Goal: Information Seeking & Learning: Learn about a topic

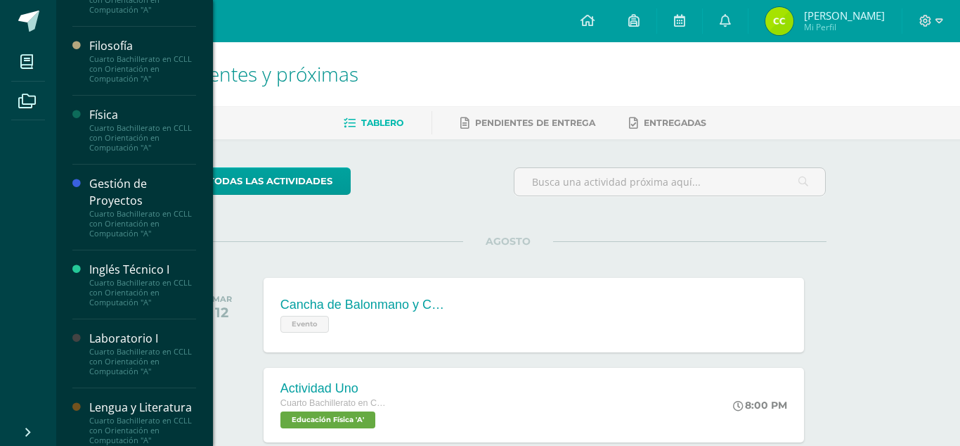
scroll to position [475, 0]
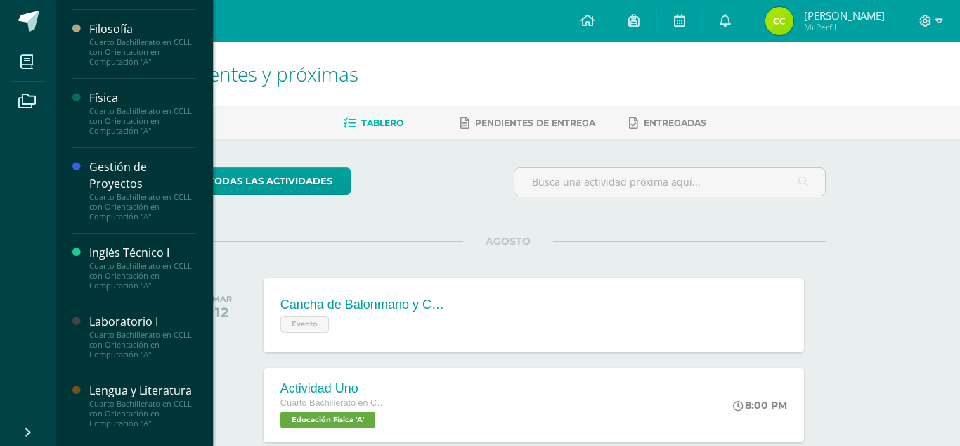
click at [138, 247] on div "Inglés Técnico I" at bounding box center [142, 253] width 107 height 16
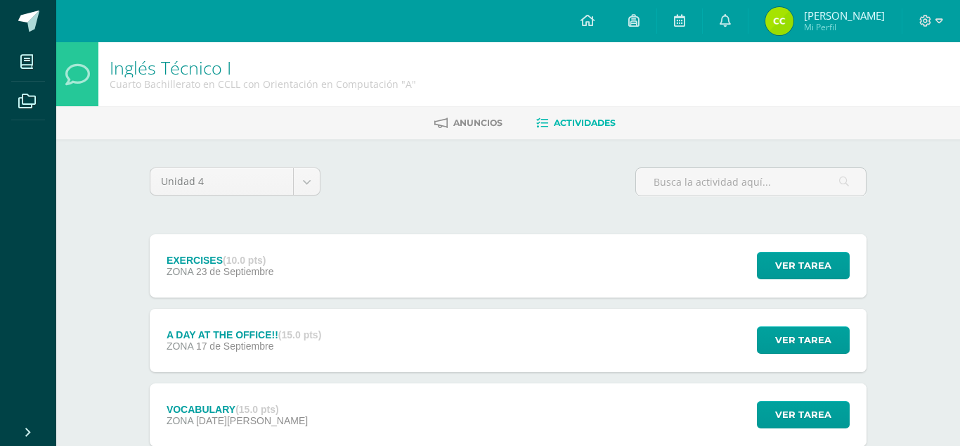
scroll to position [115, 0]
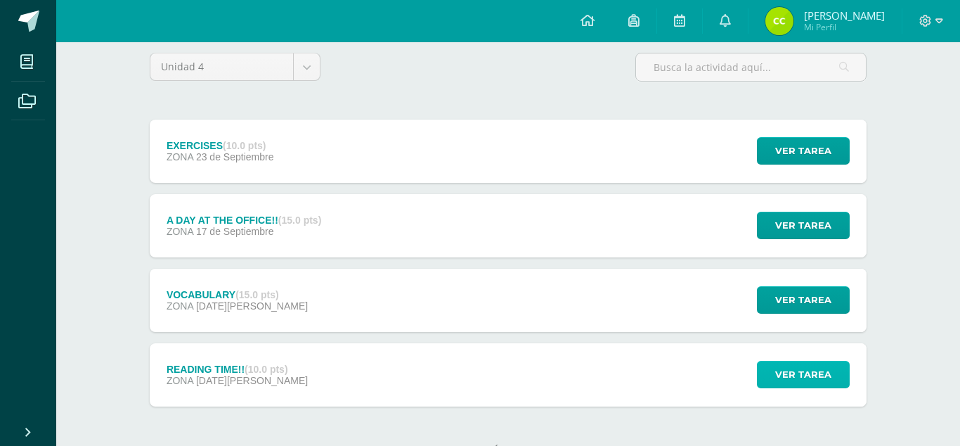
click at [780, 361] on span "Ver tarea" at bounding box center [803, 374] width 56 height 26
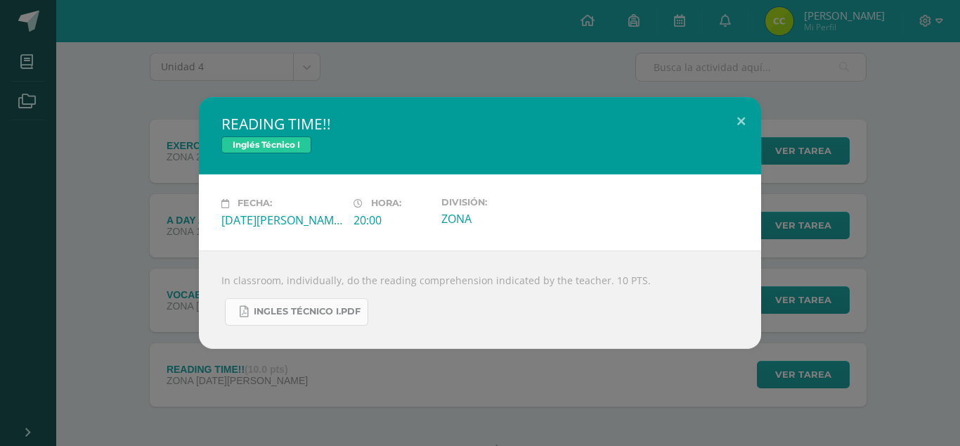
click at [324, 317] on link "INGLES TÉCNICO I.pdf" at bounding box center [296, 311] width 143 height 27
click at [146, 144] on div "READING TIME!! Inglés Técnico I Fecha: Martes 12 de Agosto Hora: 20:00 División…" at bounding box center [480, 222] width 949 height 251
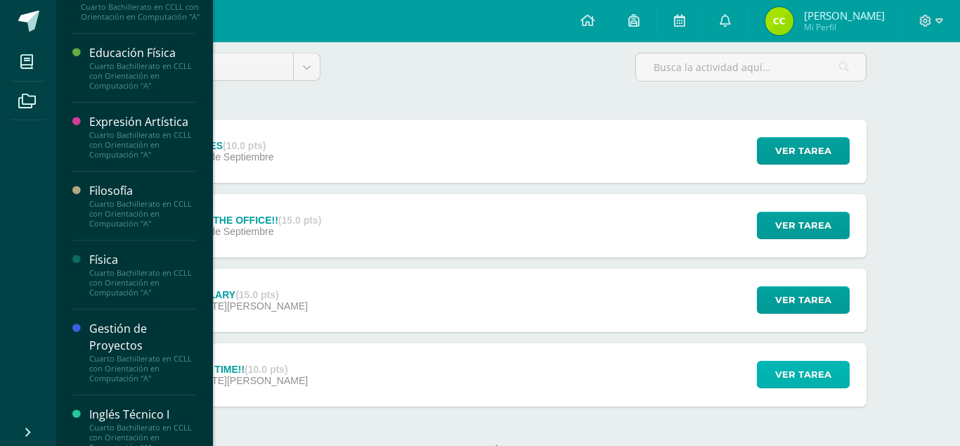
scroll to position [318, 0]
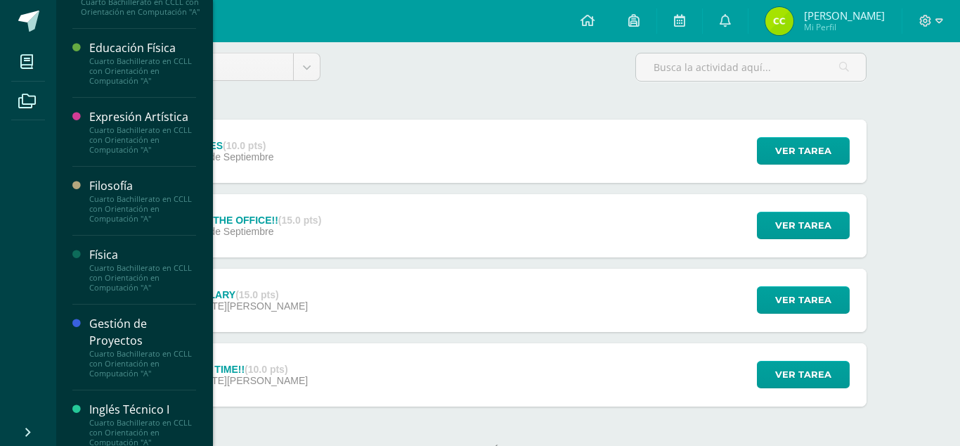
click at [91, 252] on div "Física" at bounding box center [142, 255] width 107 height 16
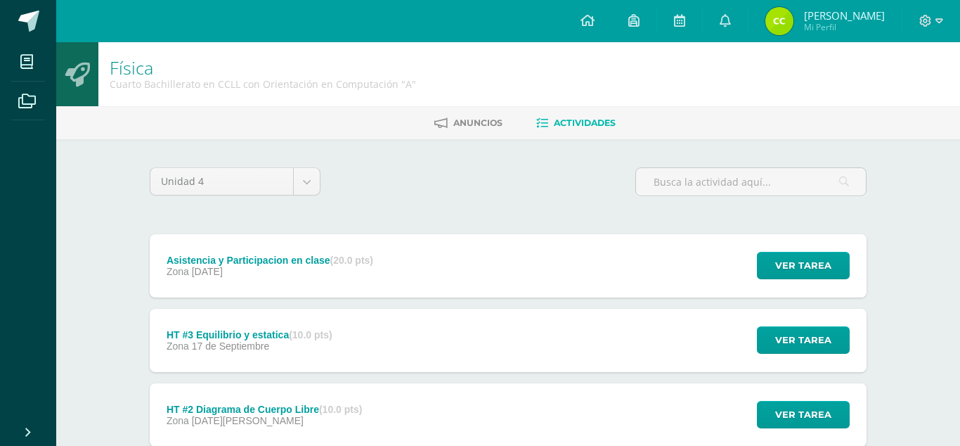
scroll to position [115, 0]
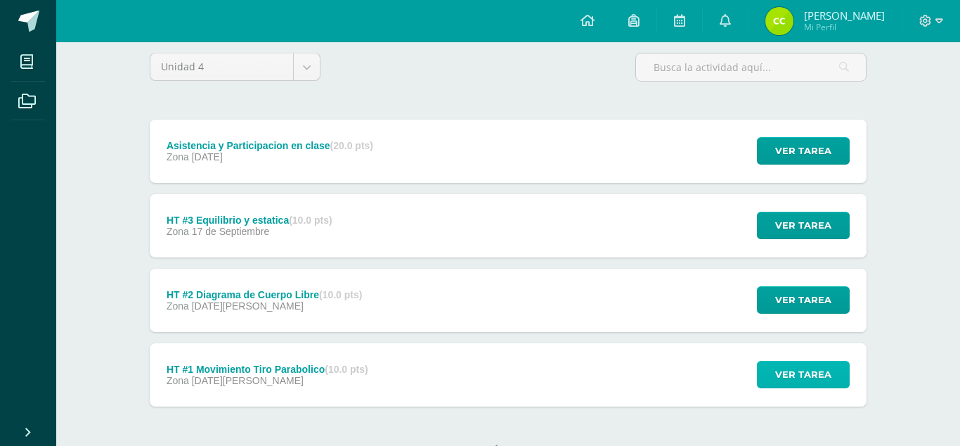
click at [808, 361] on span "Ver tarea" at bounding box center [803, 374] width 56 height 26
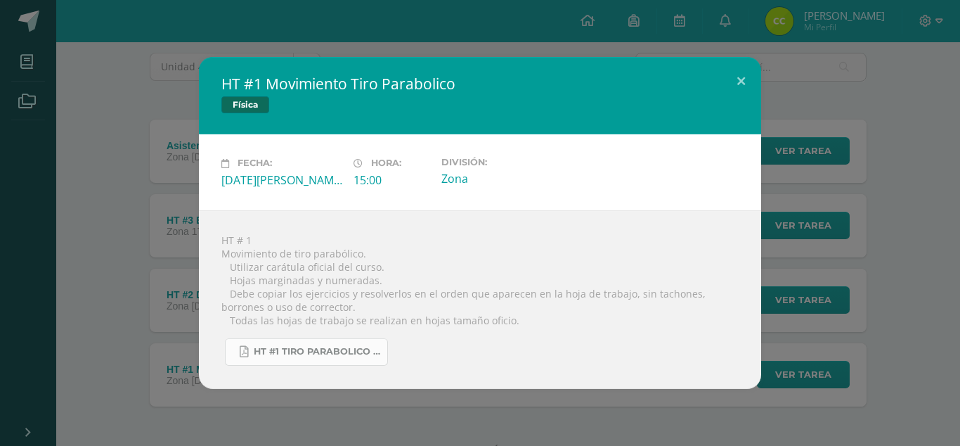
click at [351, 347] on span "HT #1 tiro parabolico 4U.pdf" at bounding box center [317, 351] width 127 height 11
click at [78, 276] on div "HT #1 Movimiento Tiro Parabolico Física Fecha: Miércoles 20 de Agosto Hora: 15:…" at bounding box center [480, 222] width 949 height 331
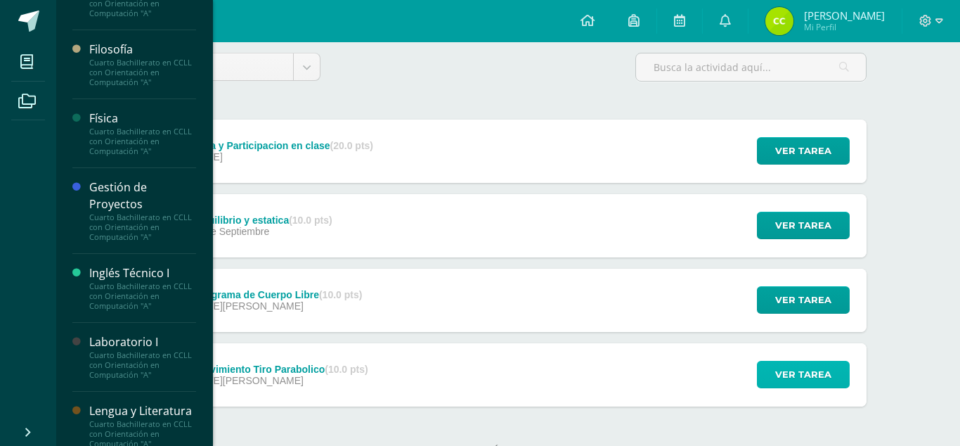
scroll to position [456, 0]
click at [155, 269] on div "Inglés Técnico I" at bounding box center [142, 272] width 107 height 16
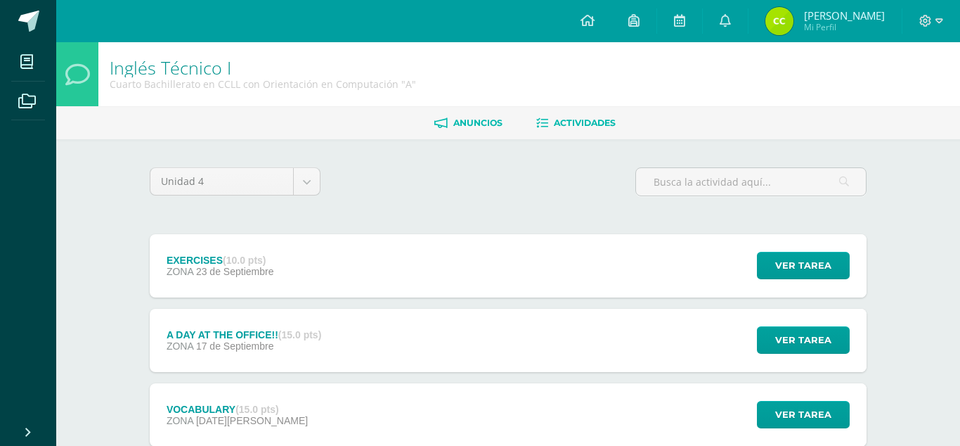
click at [492, 130] on link "Anuncios" at bounding box center [468, 123] width 68 height 22
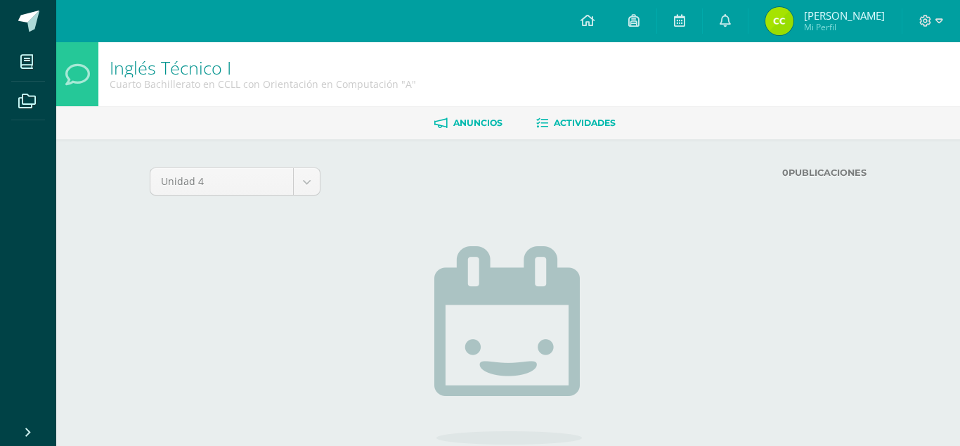
click at [599, 120] on span "Actividades" at bounding box center [585, 122] width 62 height 11
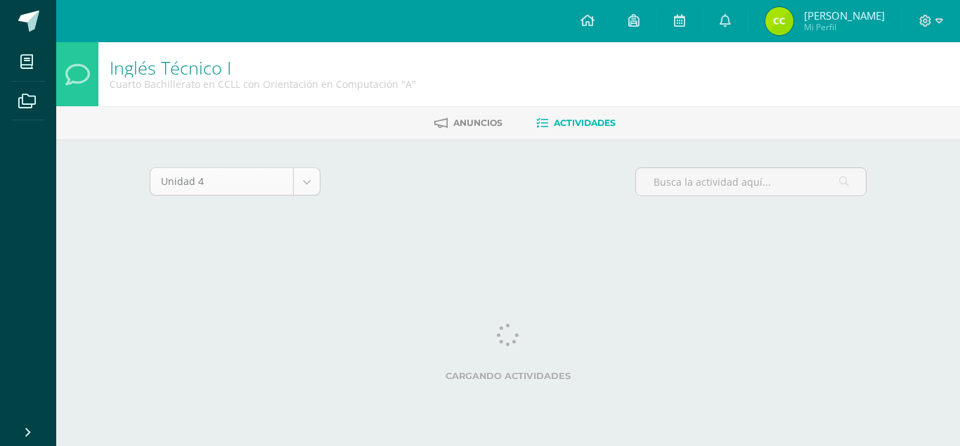
click at [304, 184] on body "Mis cursos Archivos Cerrar panel Ciencias Sociales y Formación Ciudadana Cuarto…" at bounding box center [480, 131] width 960 height 262
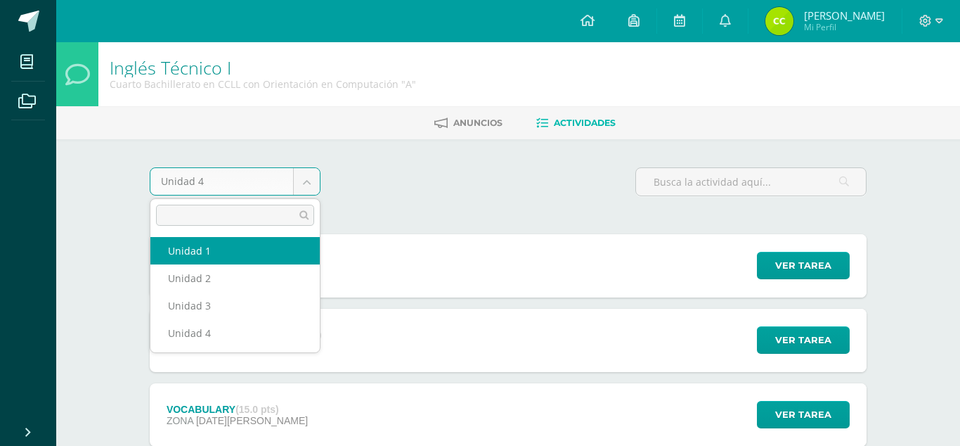
select select "Unidad 1"
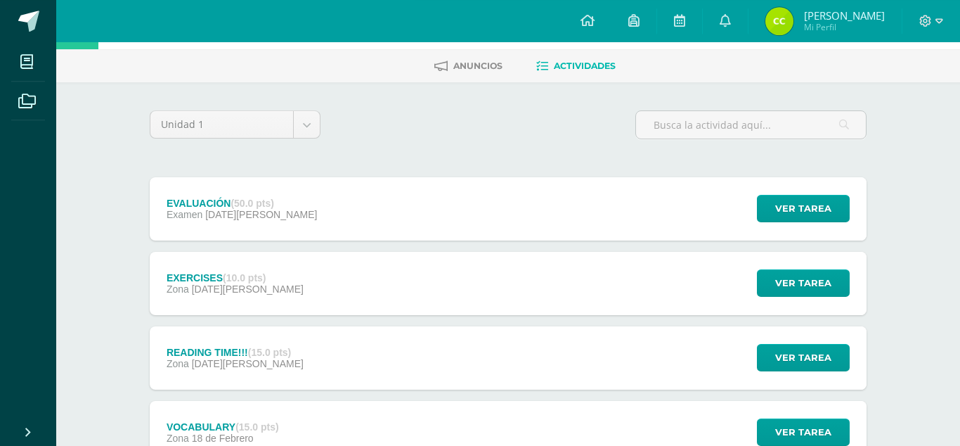
scroll to position [59, 0]
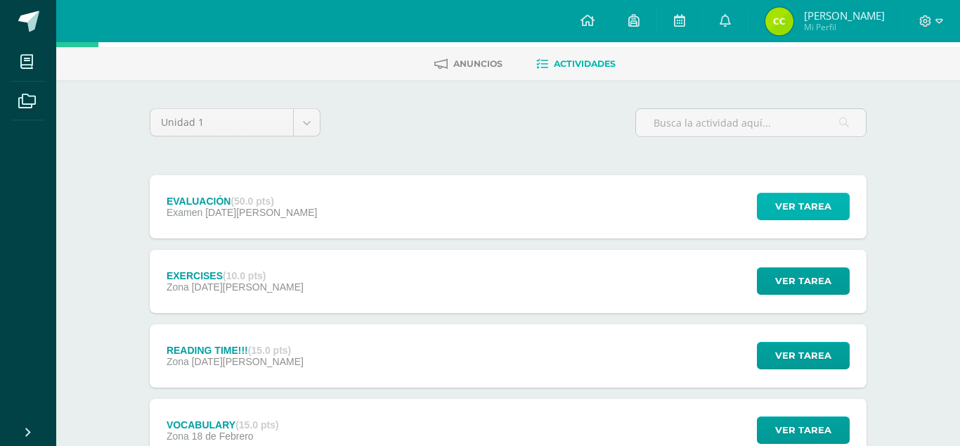
click at [822, 193] on span "Ver tarea" at bounding box center [803, 206] width 56 height 26
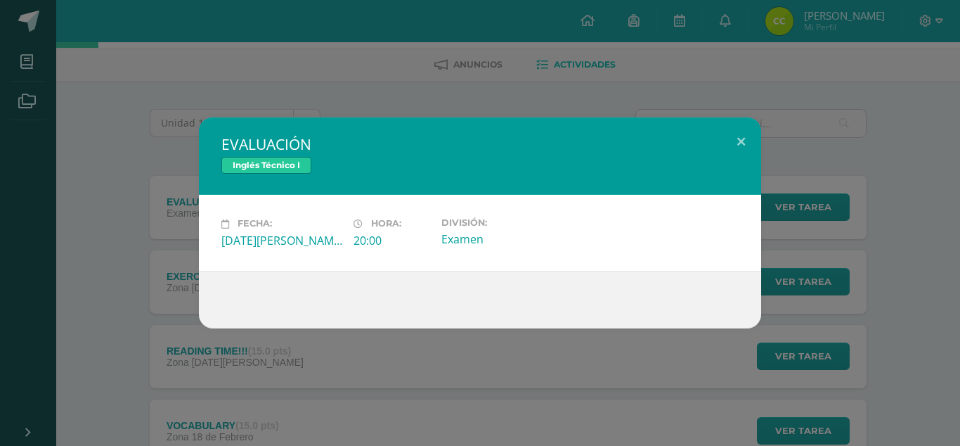
click at [897, 198] on div "EVALUACIÓN Inglés Técnico I Fecha: Martes 25 de Marzo Hora: 20:00 División: Exa…" at bounding box center [480, 222] width 949 height 210
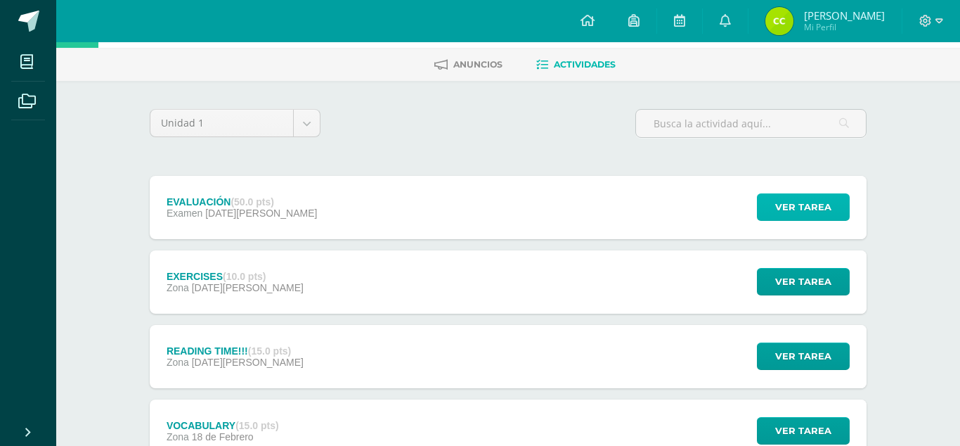
scroll to position [189, 0]
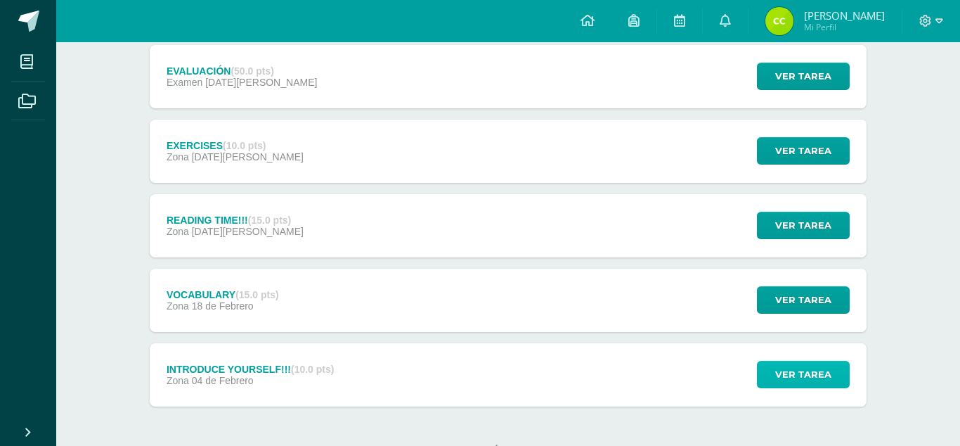
click at [774, 361] on button "Ver tarea" at bounding box center [803, 374] width 93 height 27
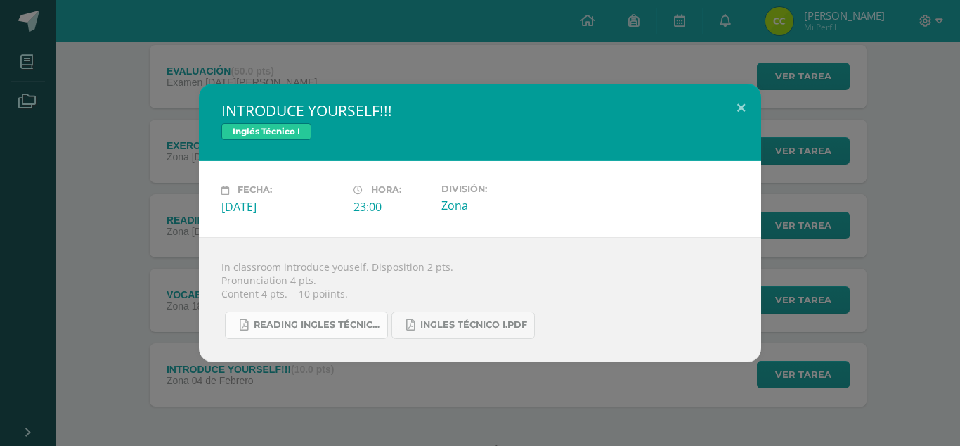
click at [350, 322] on span "READING INGLES TÉCNICO I.pdf" at bounding box center [317, 324] width 127 height 11
click at [427, 316] on link "INGLES TÉCNICO I.pdf" at bounding box center [462, 324] width 143 height 27
click at [171, 162] on div "INTRODUCE YOURSELF!!! Inglés Técnico I Fecha: Martes 04 de Febrero Hora: 23:00 …" at bounding box center [480, 223] width 949 height 278
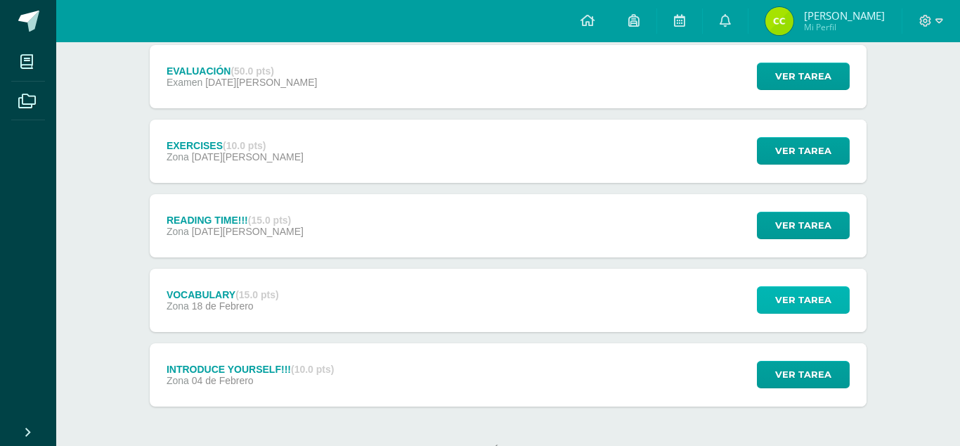
click at [799, 287] on span "Ver tarea" at bounding box center [803, 300] width 56 height 26
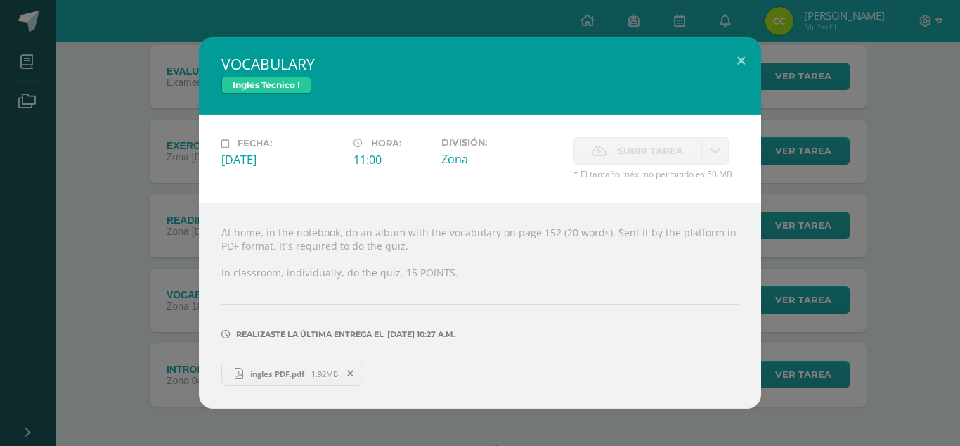
click at [822, 259] on div "VOCABULARY Inglés Técnico I Fecha: Martes 18 de Febrero Hora: 11:00 División: Z…" at bounding box center [480, 222] width 949 height 371
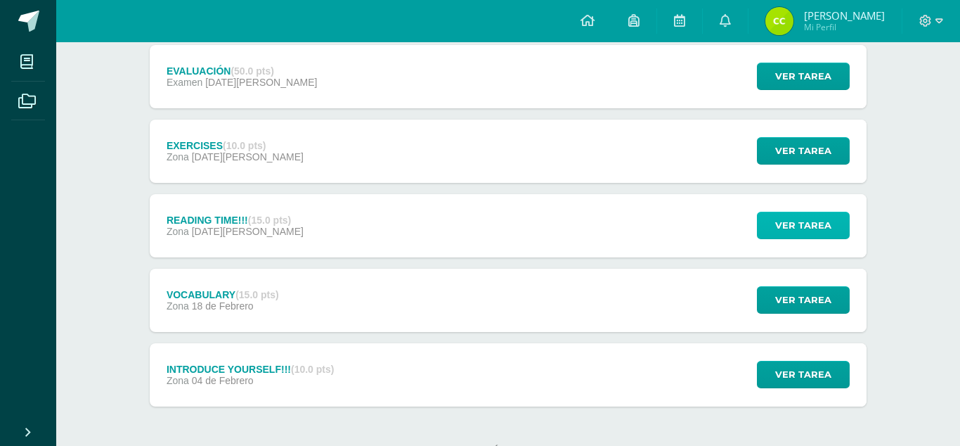
click at [804, 212] on span "Ver tarea" at bounding box center [803, 225] width 56 height 26
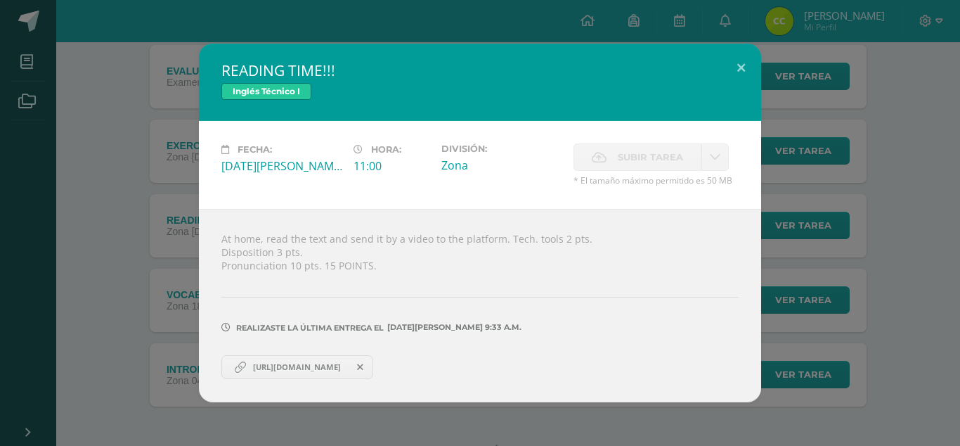
click at [839, 212] on div "READING TIME!!! Inglés Técnico I Fecha: Martes 04 de Marzo Hora: 11:00 División…" at bounding box center [480, 223] width 949 height 358
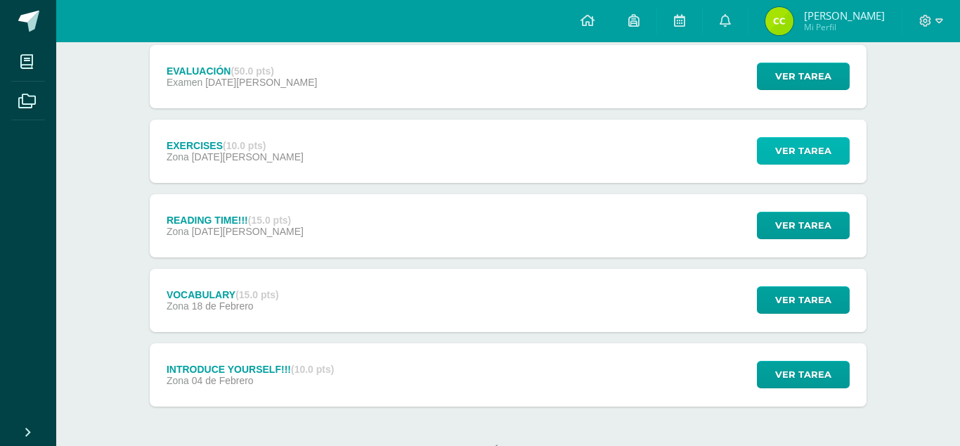
click at [819, 138] on span "Ver tarea" at bounding box center [803, 151] width 56 height 26
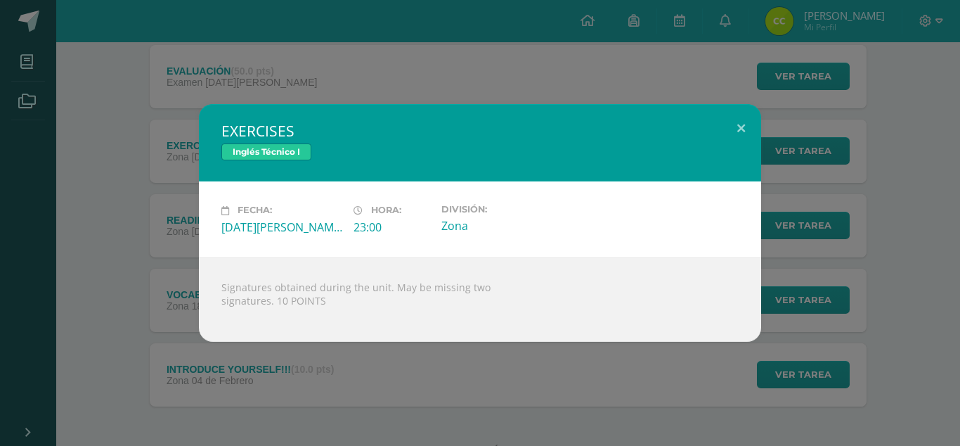
click at [850, 162] on div "EXERCISES Inglés Técnico I Fecha: Martes 11 de Marzo Hora: 23:00 División: Zona" at bounding box center [480, 222] width 949 height 237
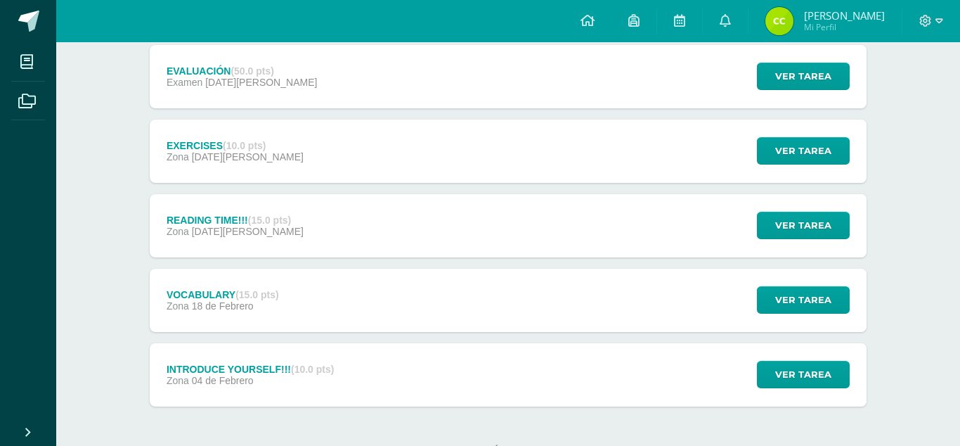
click at [950, 188] on div "Inglés Técnico I Cuarto Bachillerato en CCLL con Orientación en Computación "A"…" at bounding box center [508, 176] width 904 height 647
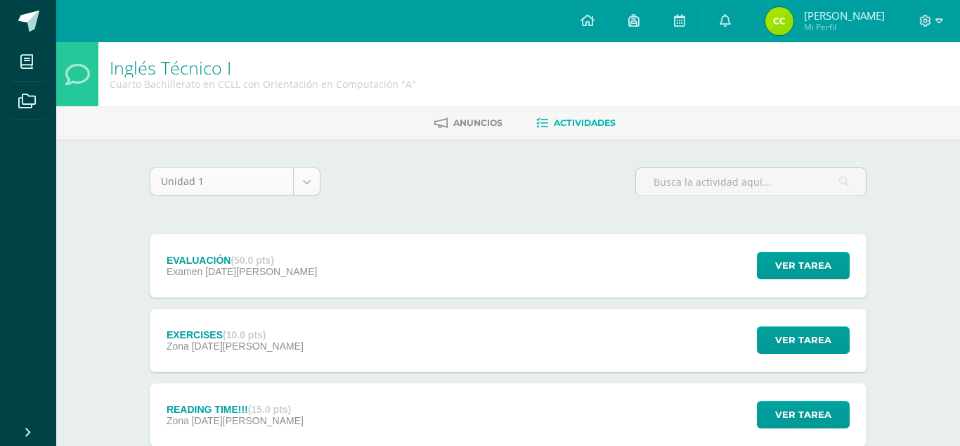
click at [307, 181] on body "Mis cursos Archivos Cerrar panel Ciencias Sociales y Formación Ciudadana Cuarto…" at bounding box center [480, 344] width 960 height 689
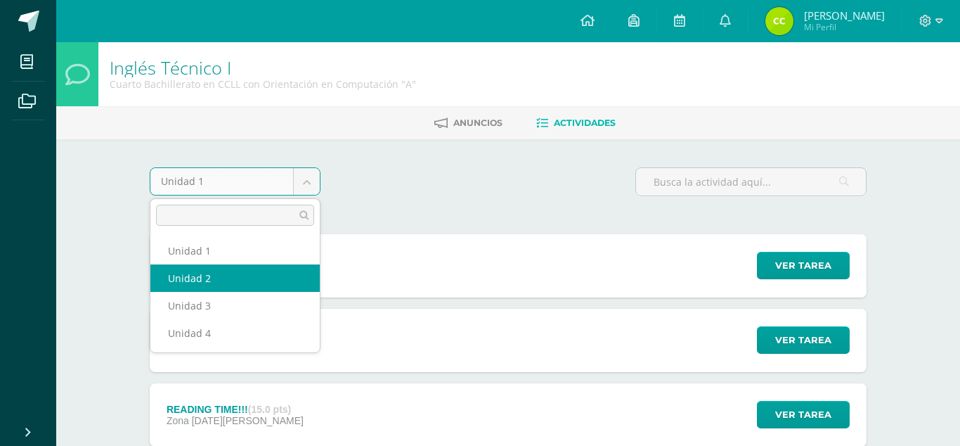
select select "Unidad 2"
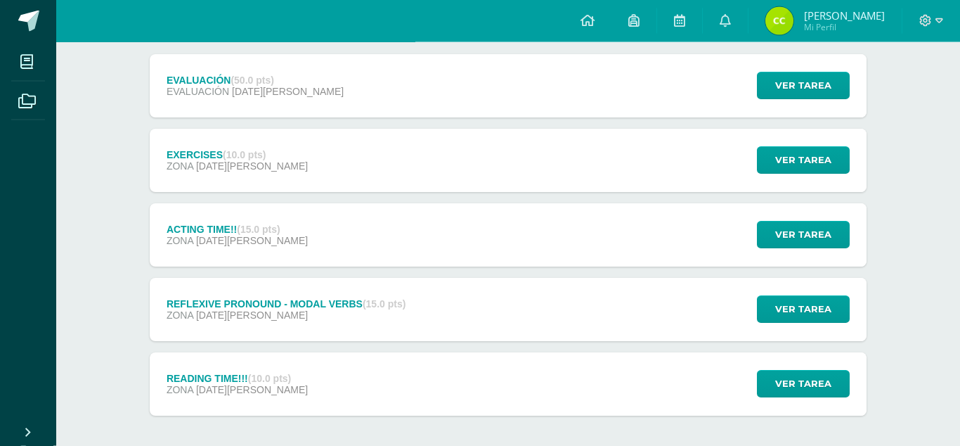
scroll to position [189, 0]
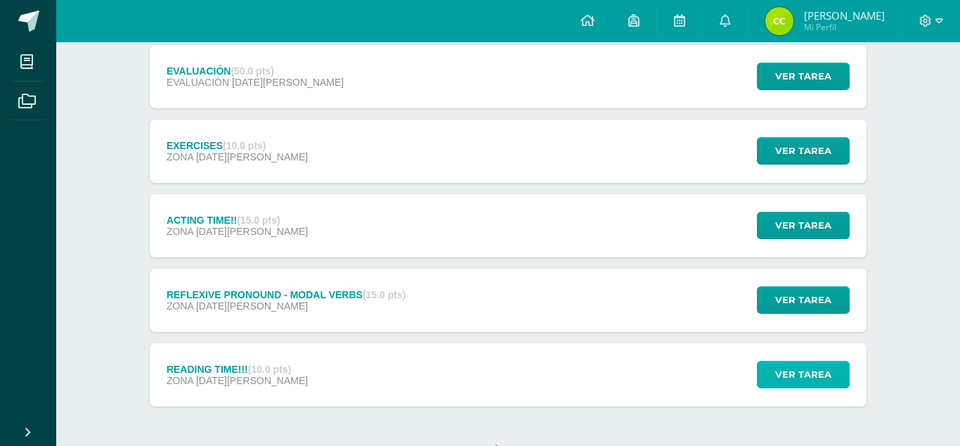
click at [790, 361] on span "Ver tarea" at bounding box center [803, 374] width 56 height 26
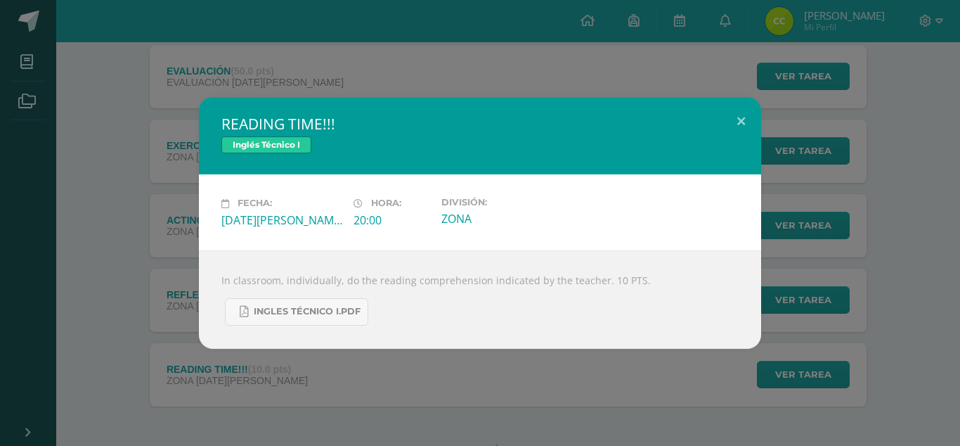
click at [922, 304] on div "READING TIME!!! Inglés Técnico I Fecha: [DATE] Hora: 20:00 División: ZONA" at bounding box center [480, 222] width 949 height 251
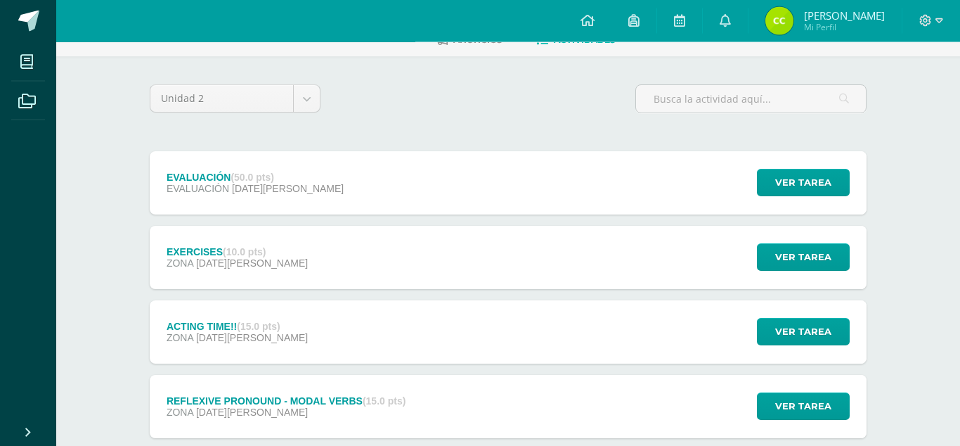
scroll to position [6, 0]
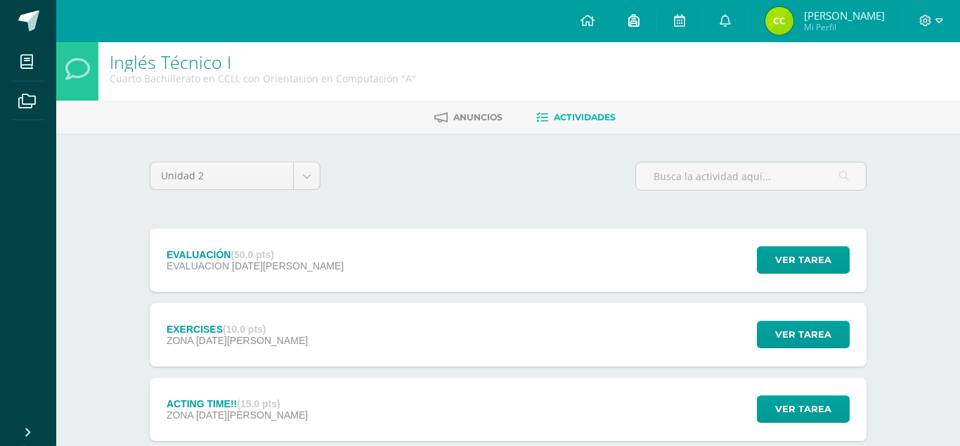
click at [625, 25] on link at bounding box center [633, 21] width 45 height 42
click at [666, 17] on link at bounding box center [679, 21] width 45 height 42
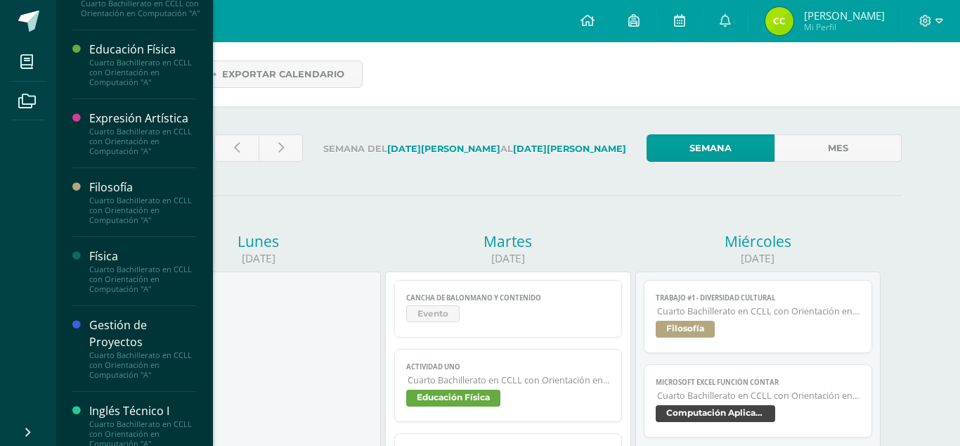
scroll to position [376, 0]
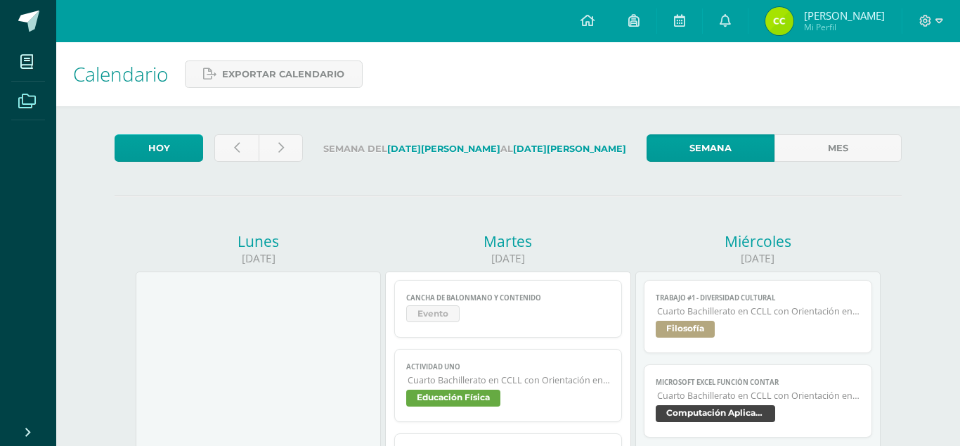
click at [30, 103] on icon at bounding box center [27, 101] width 18 height 14
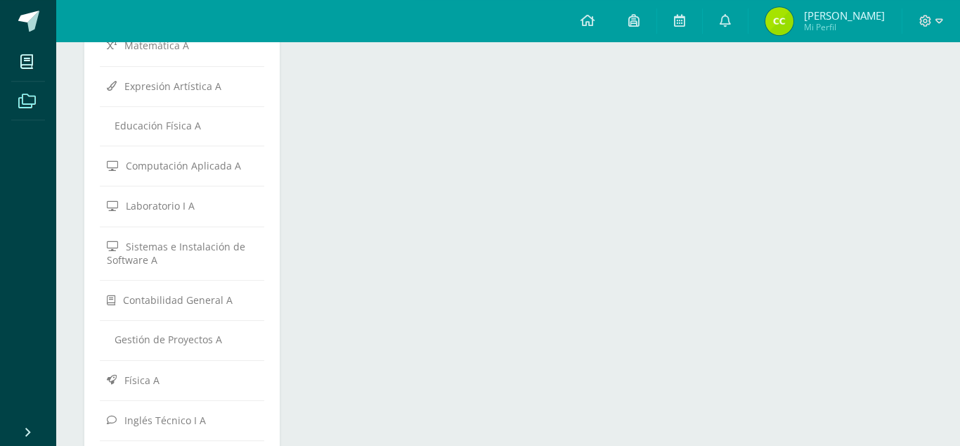
scroll to position [306, 0]
click at [149, 422] on span "Inglés Técnico I A" at bounding box center [165, 418] width 82 height 13
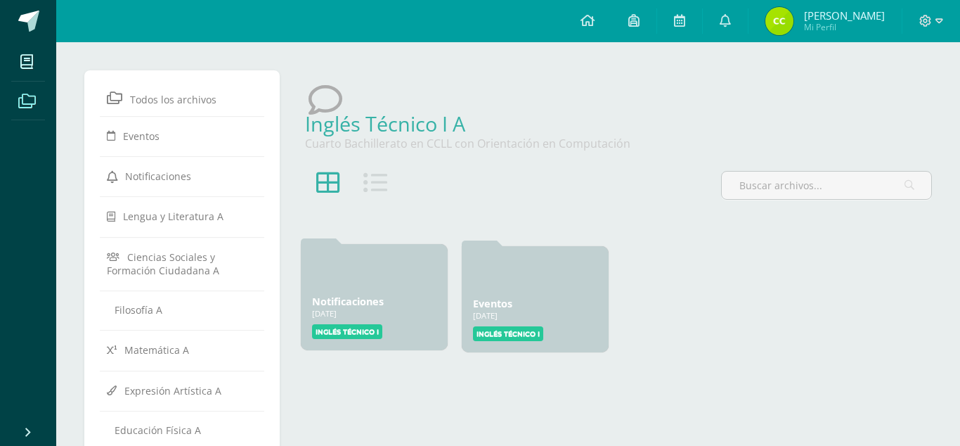
click at [394, 297] on div "Notificaciones [DATE]" at bounding box center [374, 301] width 124 height 13
